Goal: Information Seeking & Learning: Learn about a topic

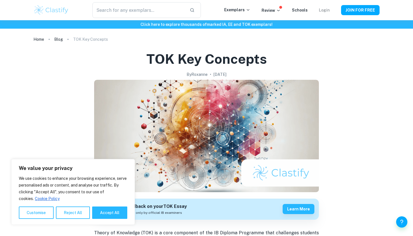
click at [325, 11] on link "Login" at bounding box center [324, 10] width 11 height 4
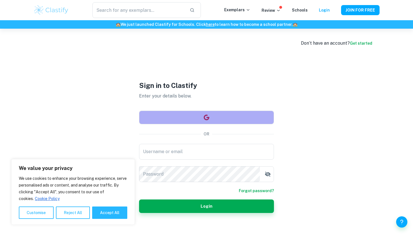
click at [224, 120] on button "button" at bounding box center [206, 117] width 135 height 13
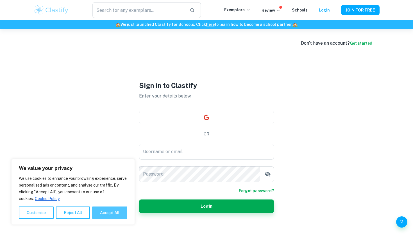
click at [101, 213] on button "Accept All" at bounding box center [109, 213] width 35 height 12
checkbox input "true"
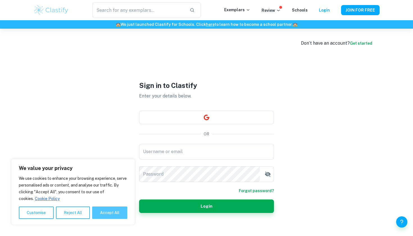
checkbox input "true"
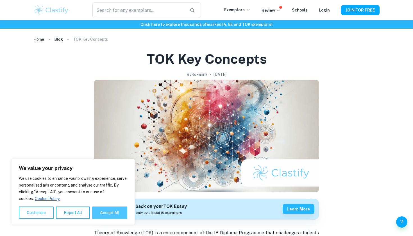
click at [116, 218] on button "Accept All" at bounding box center [109, 213] width 35 height 12
checkbox input "true"
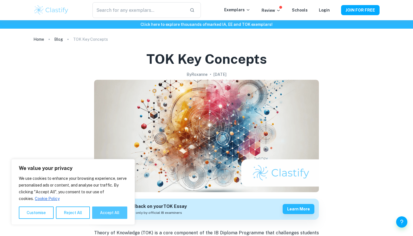
checkbox input "true"
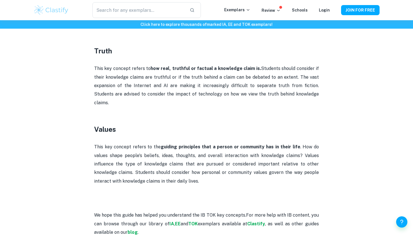
scroll to position [1084, 0]
